Goal: Information Seeking & Learning: Learn about a topic

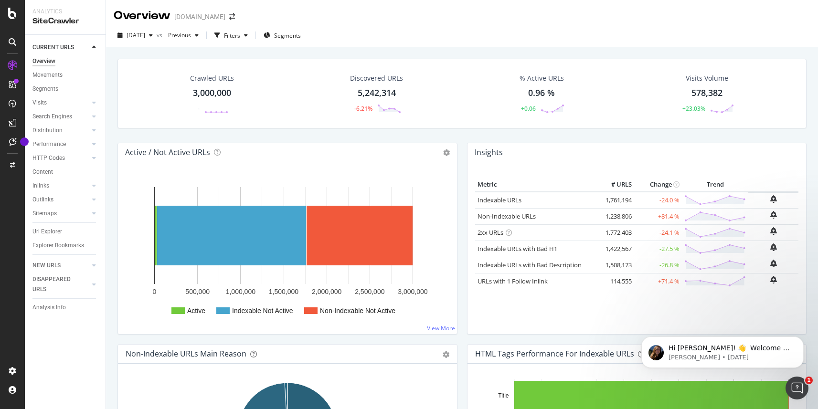
click at [507, 233] on icon at bounding box center [508, 233] width 6 height 6
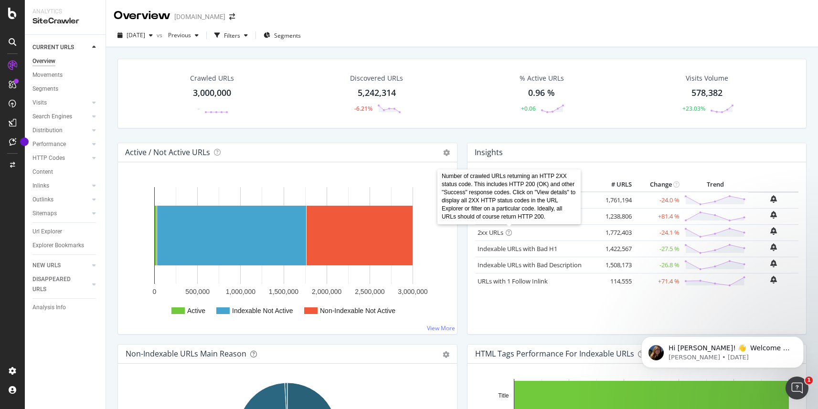
click at [519, 238] on td "2xx URLs" at bounding box center [535, 232] width 121 height 16
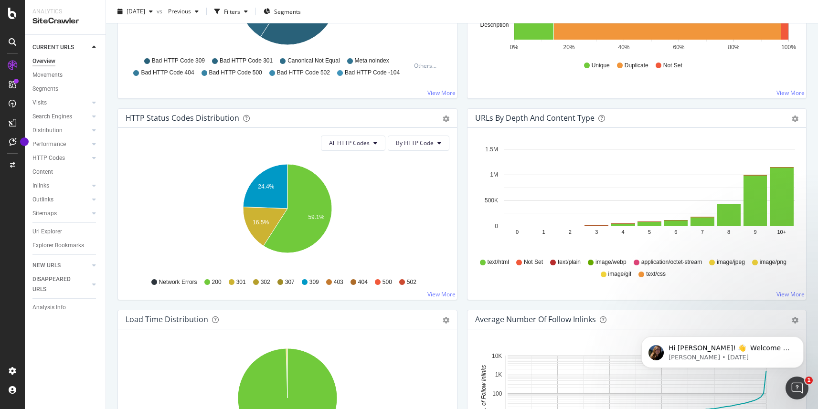
scroll to position [469, 0]
